Goal: Find specific page/section: Find specific page/section

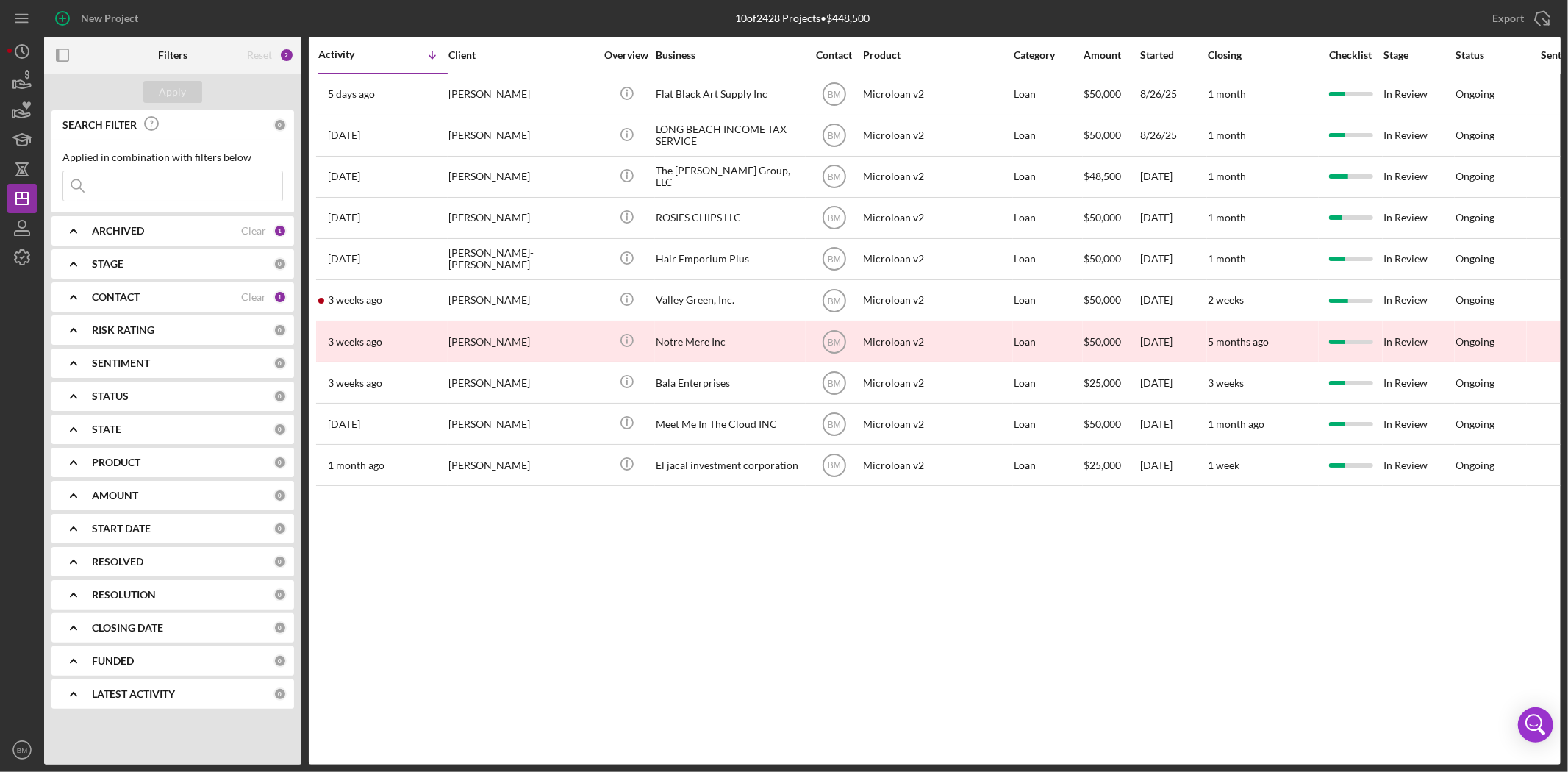
click at [134, 184] on input at bounding box center [173, 185] width 219 height 30
click at [151, 233] on div "ARCHIVED" at bounding box center [166, 230] width 149 height 12
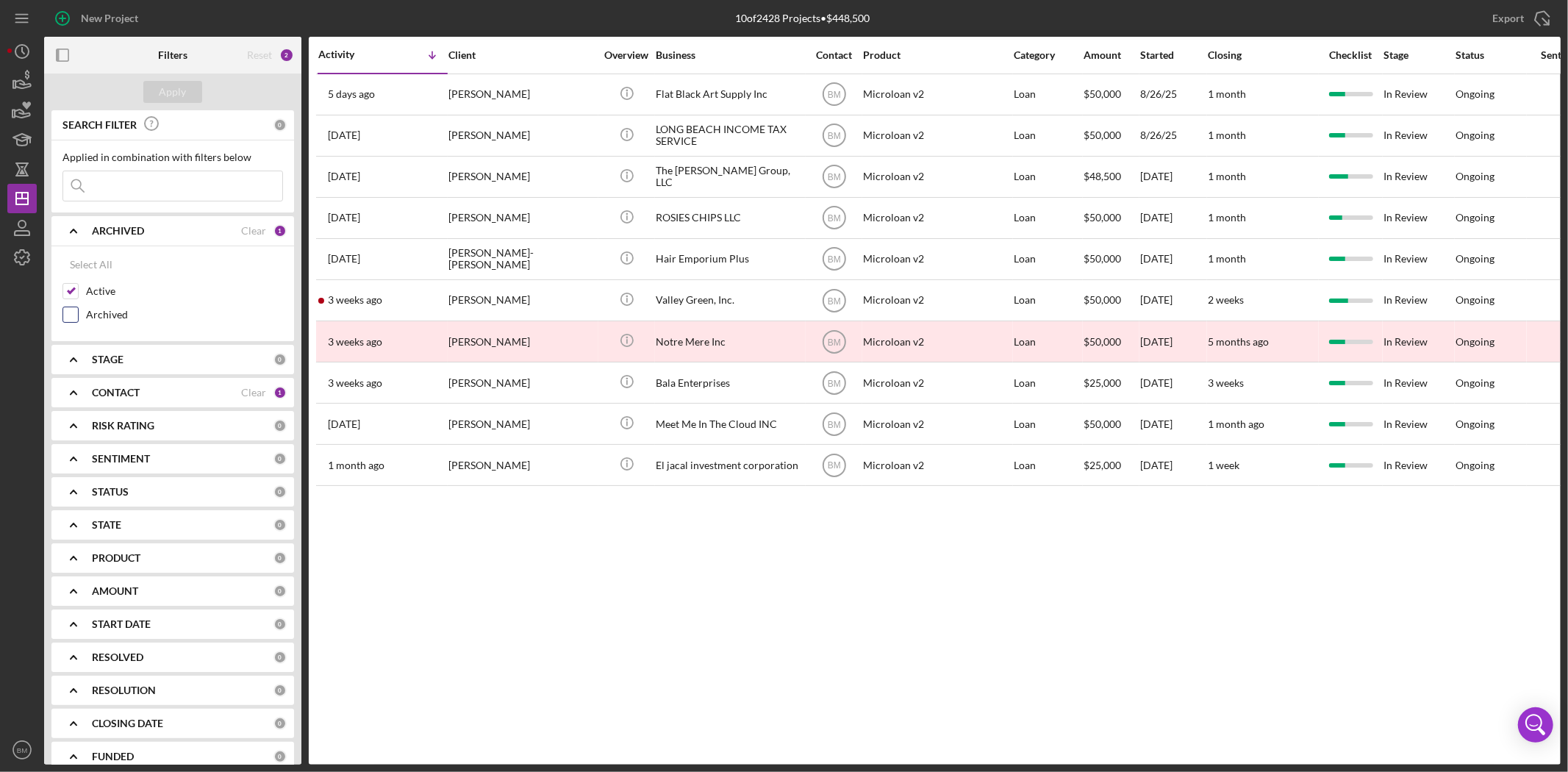
click at [102, 316] on label "Archived" at bounding box center [184, 314] width 197 height 14
click at [78, 316] on input "Archived" at bounding box center [70, 314] width 14 height 14
click at [100, 322] on label "Archived" at bounding box center [184, 314] width 197 height 14
click at [78, 322] on input "Archived" at bounding box center [70, 314] width 14 height 14
checkbox input "false"
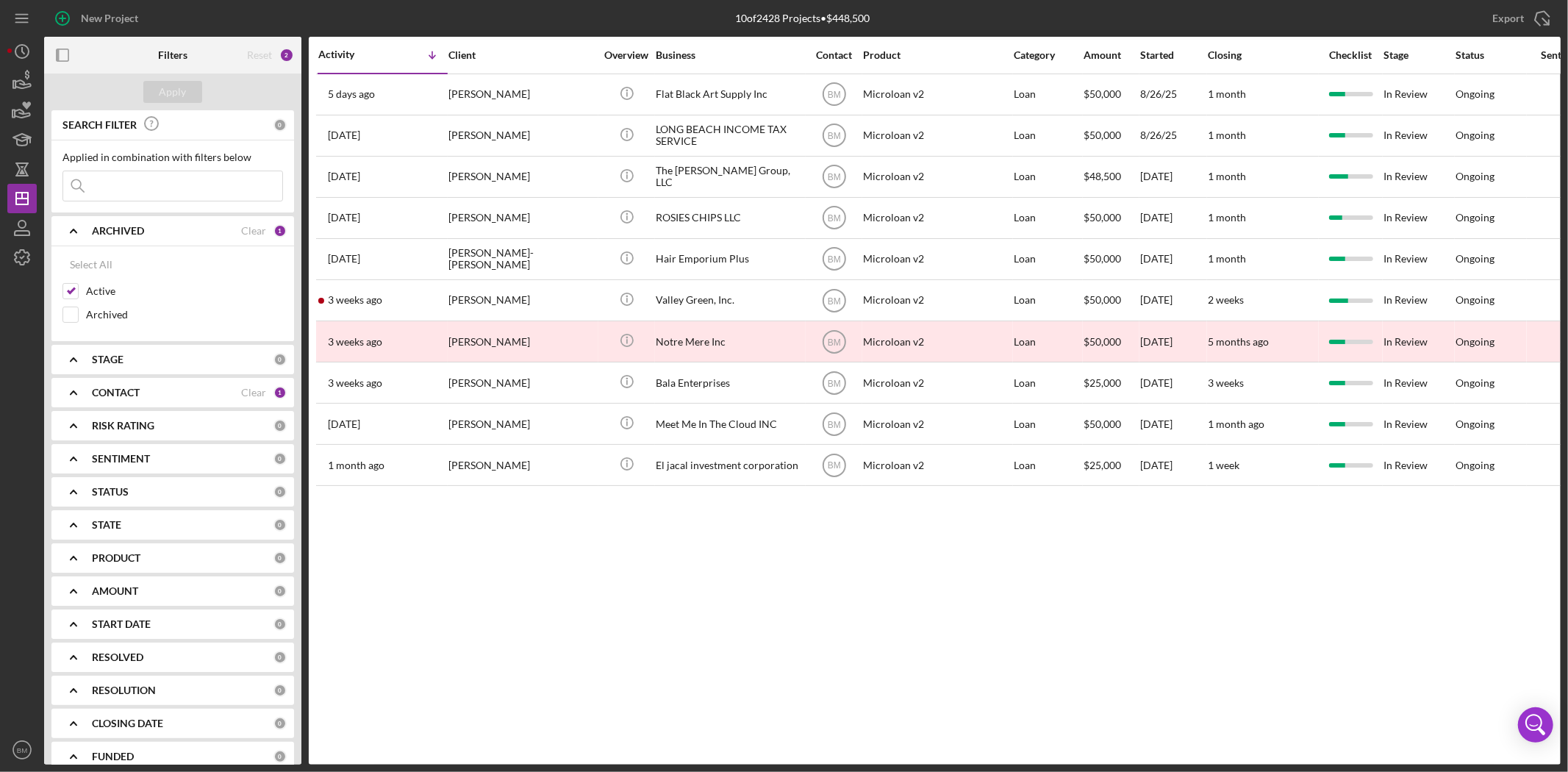
click at [108, 353] on div "STAGE 0" at bounding box center [189, 359] width 195 height 30
click at [97, 559] on b "CONTACT" at bounding box center [116, 559] width 48 height 12
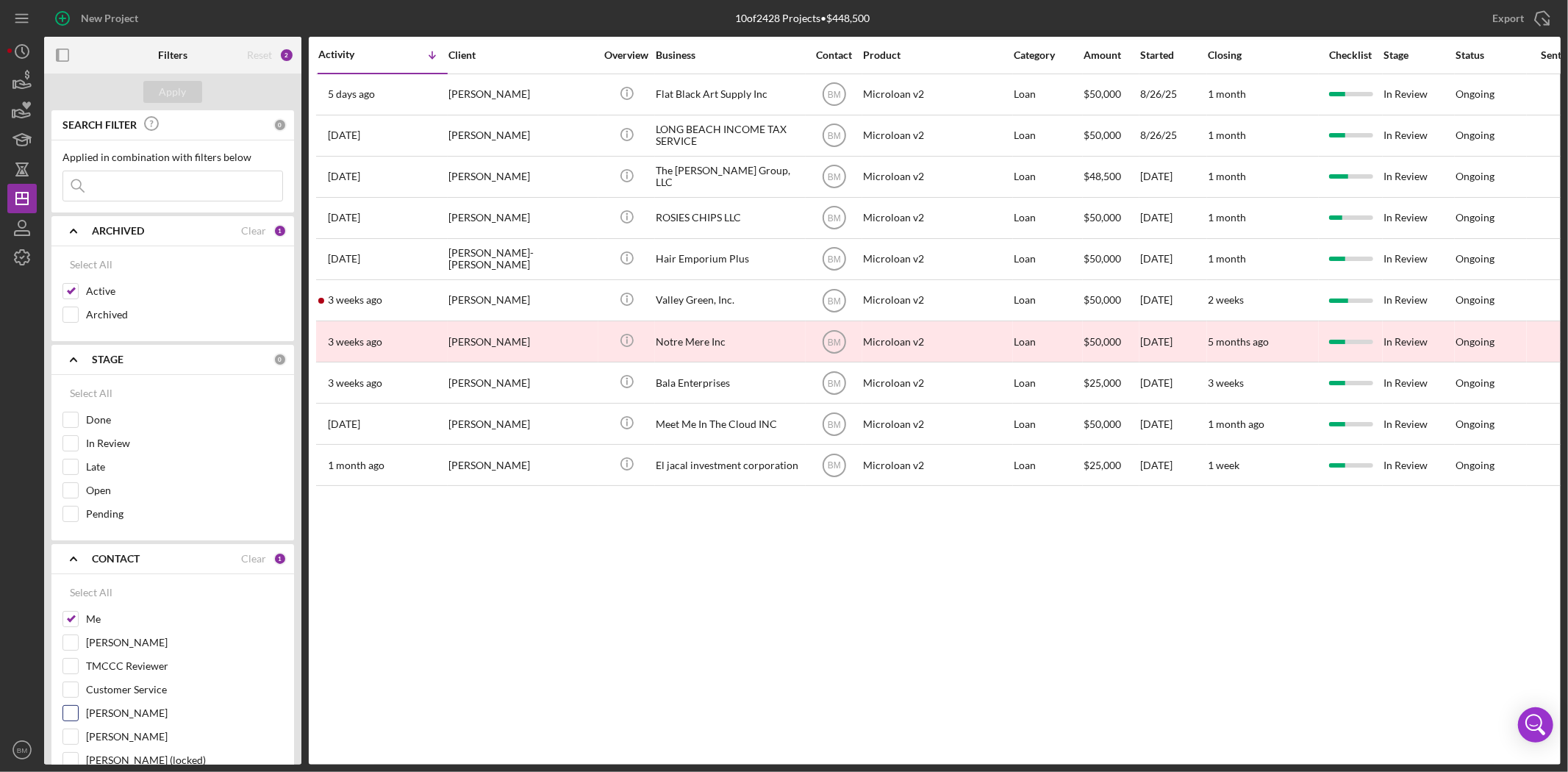
scroll to position [82, 0]
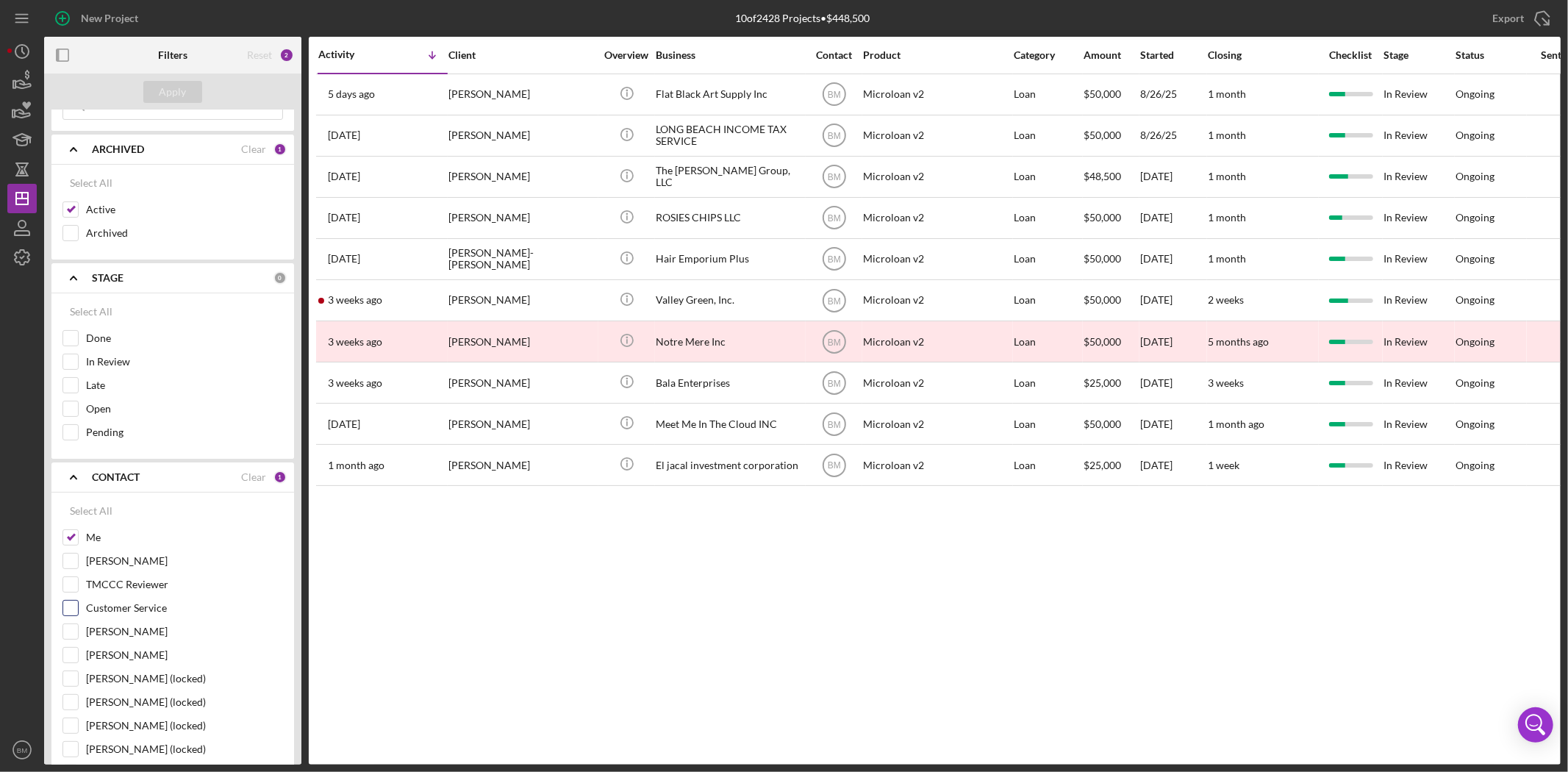
click at [140, 615] on label "Customer Service" at bounding box center [184, 608] width 197 height 14
click at [78, 615] on input "Customer Service" at bounding box center [70, 608] width 14 height 14
checkbox input "true"
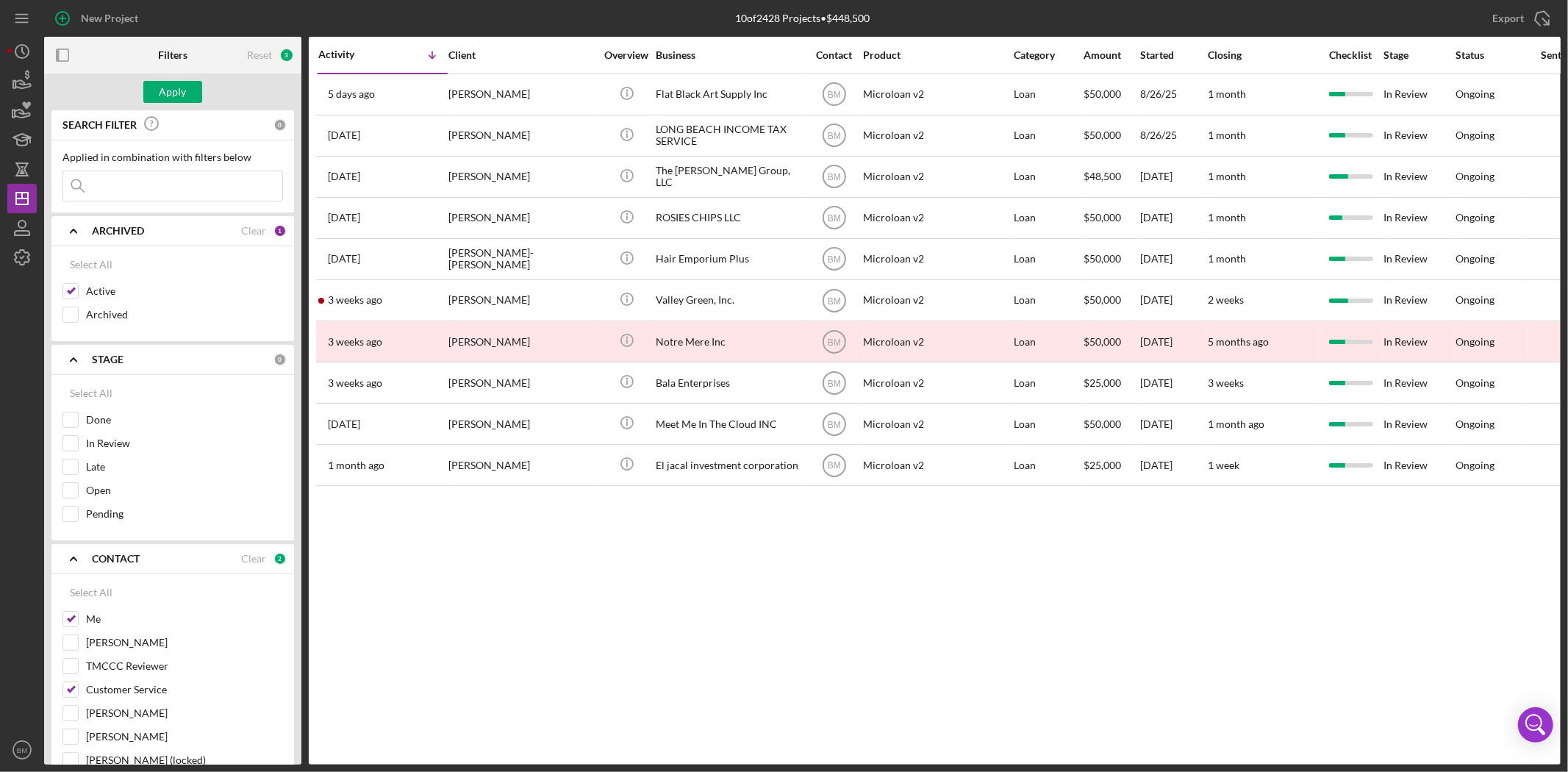
click at [118, 182] on input at bounding box center [173, 185] width 219 height 30
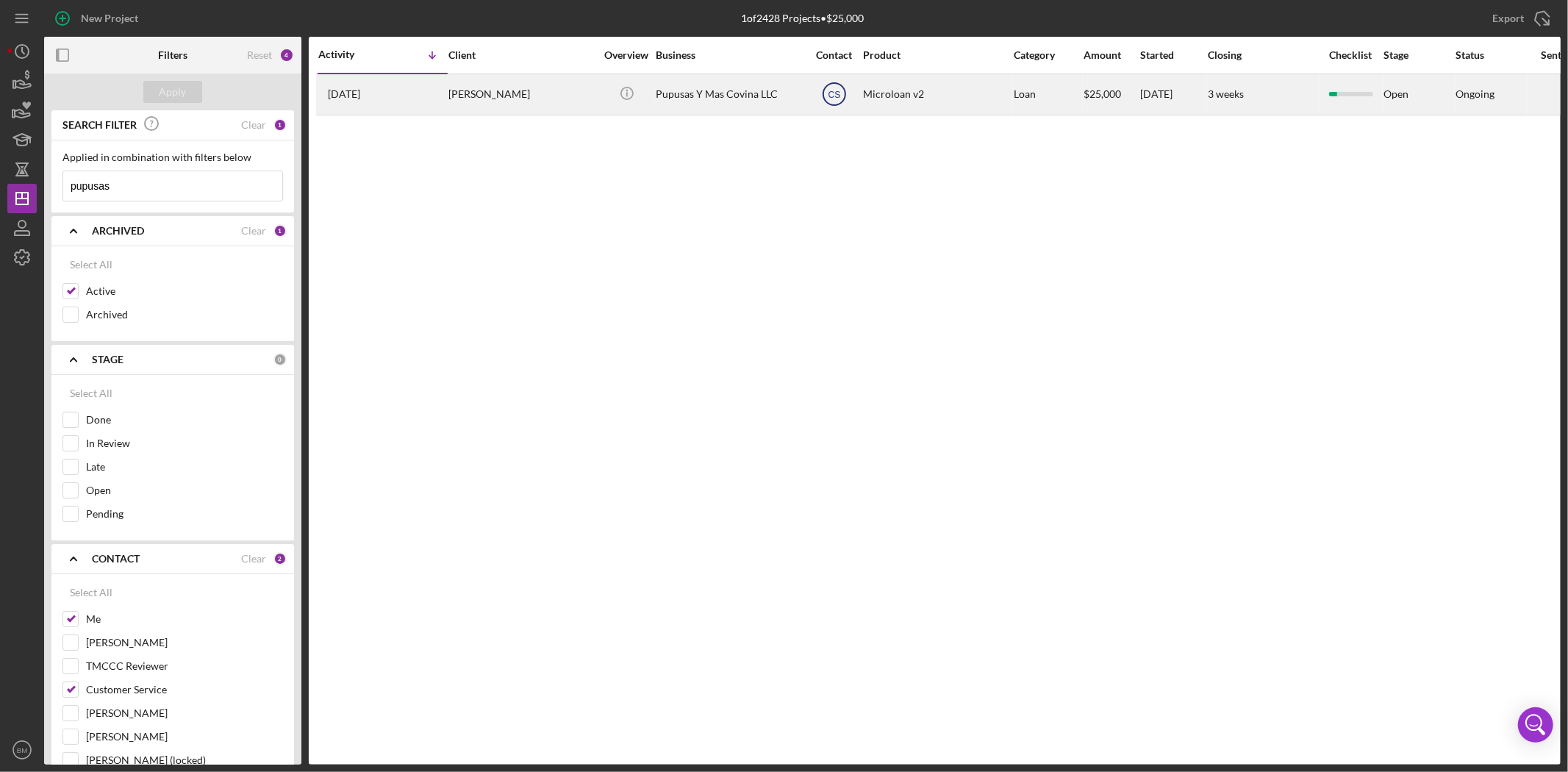
type input "pupusas"
click at [840, 96] on text "CS" at bounding box center [833, 94] width 12 height 11
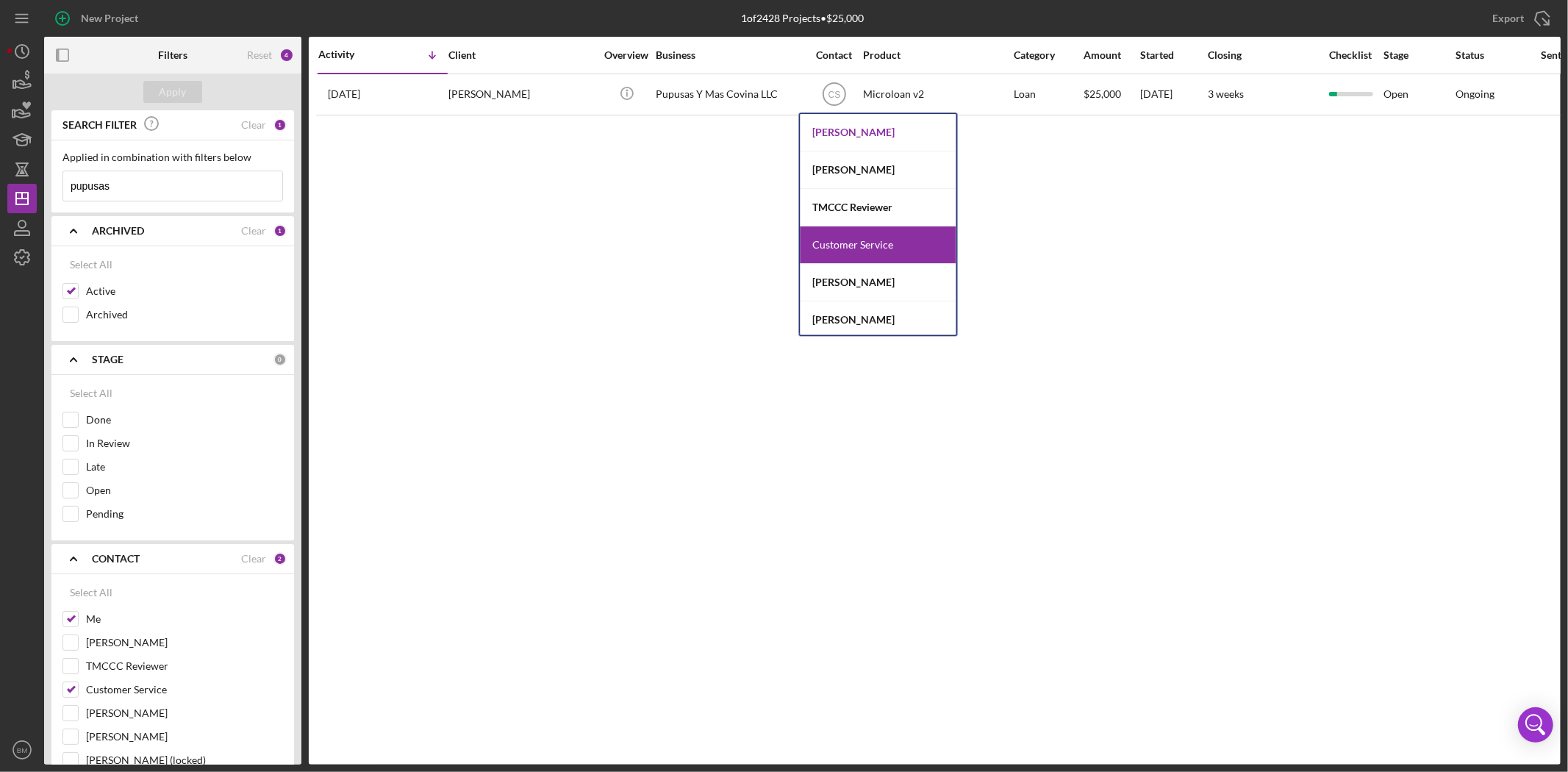
click at [858, 135] on div "[PERSON_NAME]" at bounding box center [878, 133] width 155 height 37
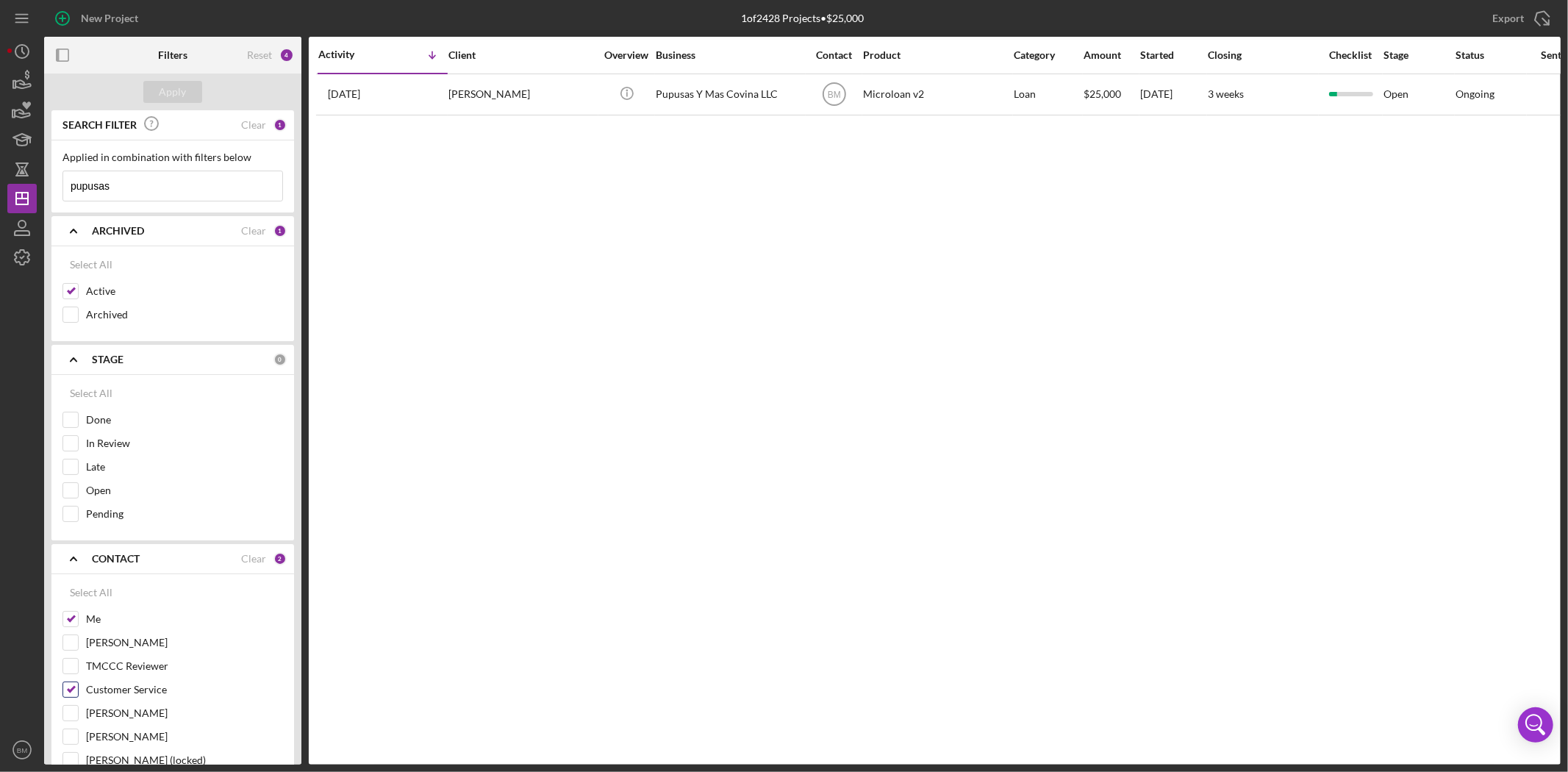
click at [78, 701] on div "Customer Service" at bounding box center [173, 693] width 221 height 24
click at [72, 692] on input "Customer Service" at bounding box center [70, 689] width 14 height 14
checkbox input "false"
click at [178, 92] on div "Apply" at bounding box center [173, 91] width 27 height 22
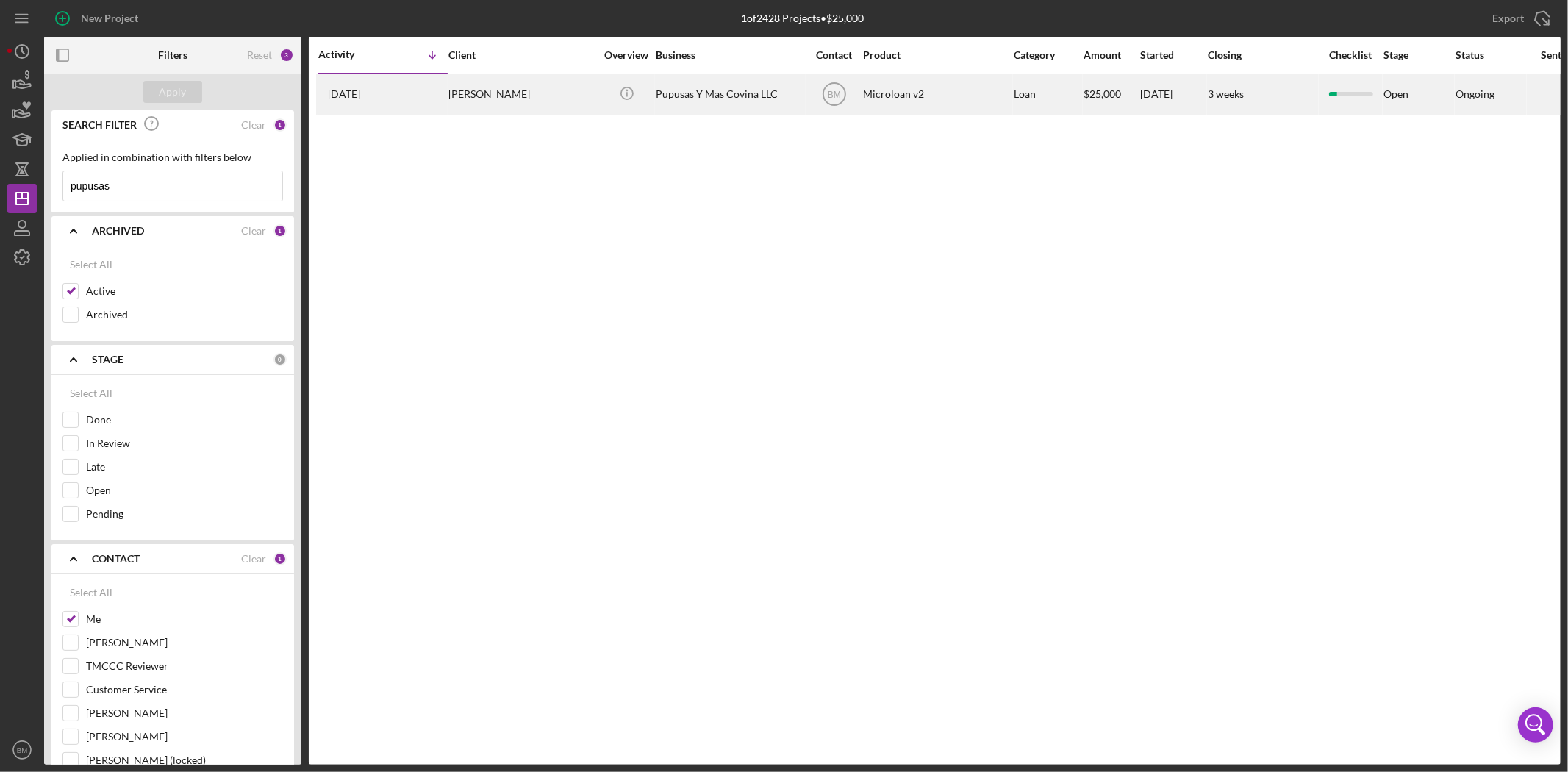
click at [689, 100] on div "Pupusas Y Mas Covina LLC" at bounding box center [728, 94] width 147 height 39
